Goal: Information Seeking & Learning: Learn about a topic

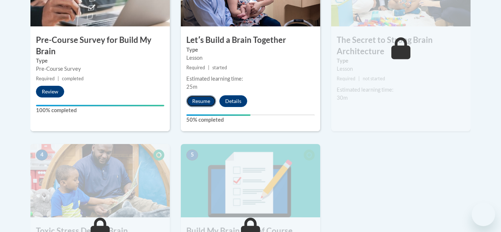
click at [195, 102] on button "Resume" at bounding box center [201, 101] width 30 height 12
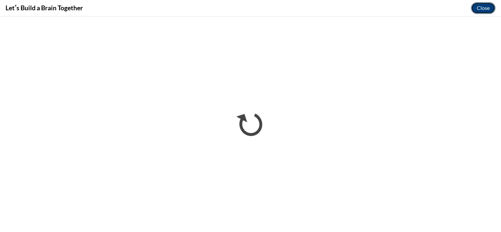
click at [486, 10] on button "Close" at bounding box center [483, 8] width 25 height 12
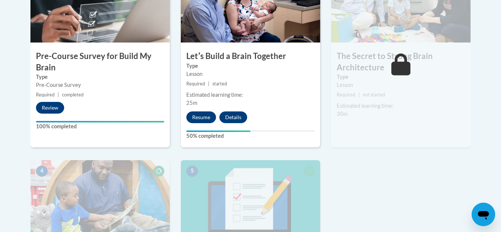
scroll to position [275, 0]
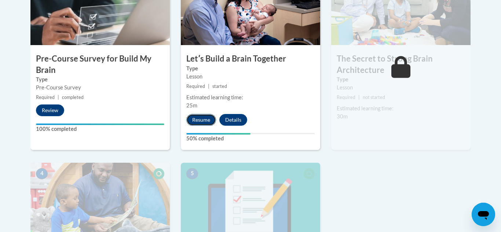
click at [204, 118] on button "Resume" at bounding box center [201, 120] width 30 height 12
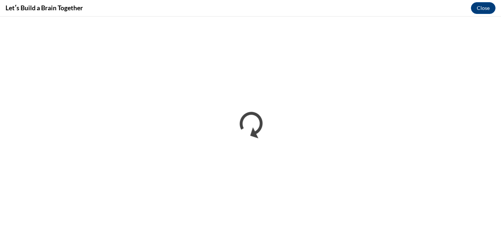
scroll to position [0, 0]
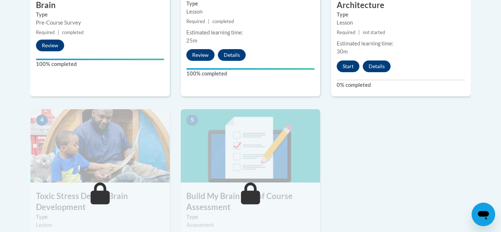
scroll to position [343, 0]
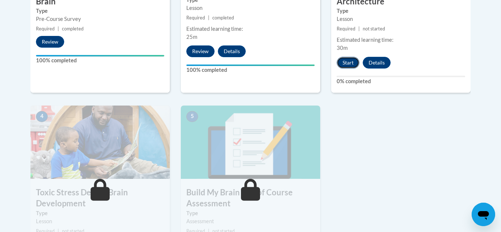
click at [348, 62] on button "Start" at bounding box center [348, 63] width 23 height 12
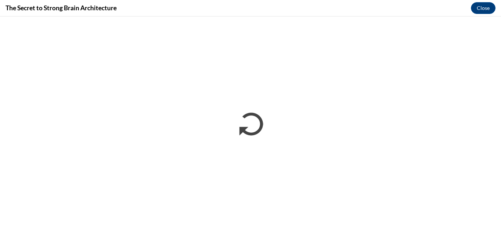
scroll to position [0, 0]
